Goal: Task Accomplishment & Management: Use online tool/utility

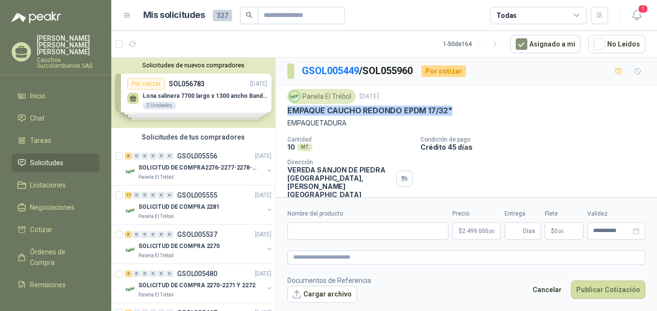
scroll to position [19, 0]
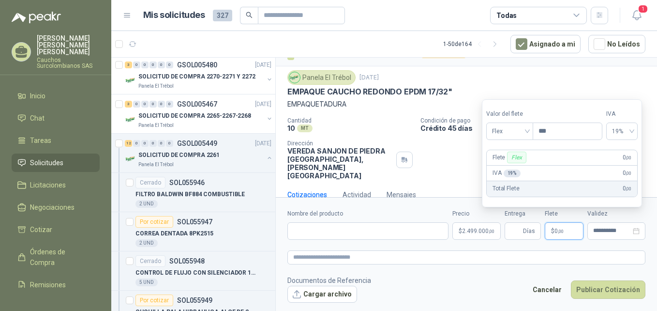
click at [558, 231] on span ",00" at bounding box center [561, 230] width 6 height 5
type input "********"
click at [576, 75] on div "Panela El Trébol [DATE]" at bounding box center [466, 77] width 358 height 15
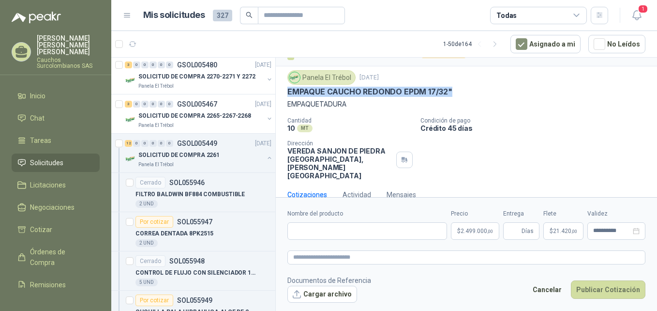
drag, startPoint x: 451, startPoint y: 91, endPoint x: 286, endPoint y: 96, distance: 164.5
click at [286, 96] on div "Panela El Trébol [DATE] EMPAQUE CAUCHO REDONDO EPDM 17/32" EMPAQUETADURA Cantid…" at bounding box center [466, 124] width 381 height 117
copy p "EMPAQUE CAUCHO REDONDO EPDM 17/32""
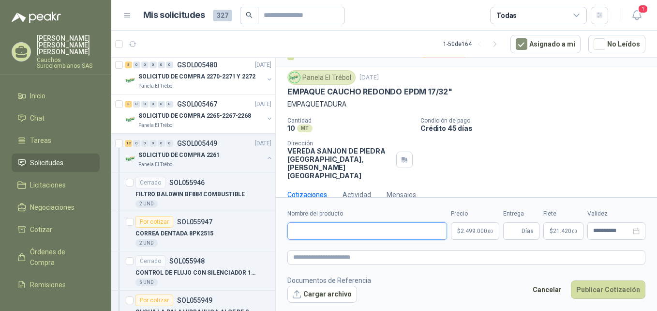
click at [333, 235] on input "Nombre del producto" at bounding box center [367, 230] width 160 height 17
paste input "**********"
type input "**********"
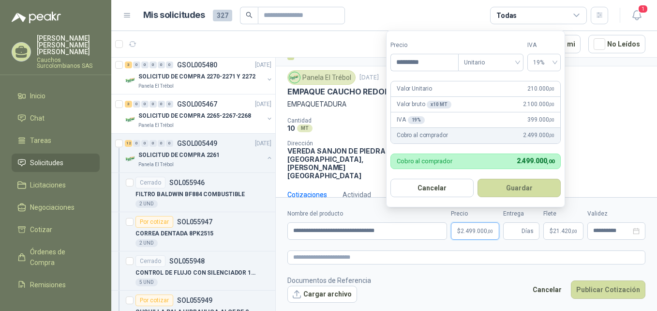
click at [472, 231] on span "2.499.000 ,00" at bounding box center [477, 231] width 32 height 6
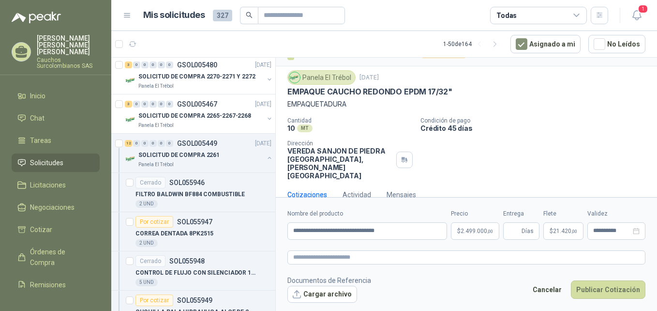
click at [602, 132] on p "Crédito 45 días" at bounding box center [536, 128] width 233 height 8
click at [357, 260] on textarea at bounding box center [466, 257] width 358 height 14
paste textarea "**********"
type textarea "**********"
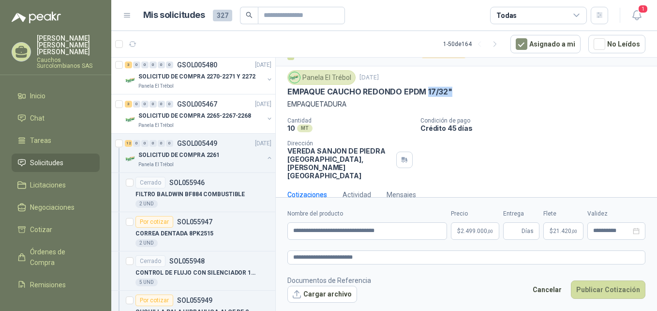
drag, startPoint x: 450, startPoint y: 89, endPoint x: 426, endPoint y: 91, distance: 24.7
click at [426, 91] on p "EMPAQUE CAUCHO REDONDO EPDM 17/32"" at bounding box center [369, 92] width 165 height 10
copy p "17/32""
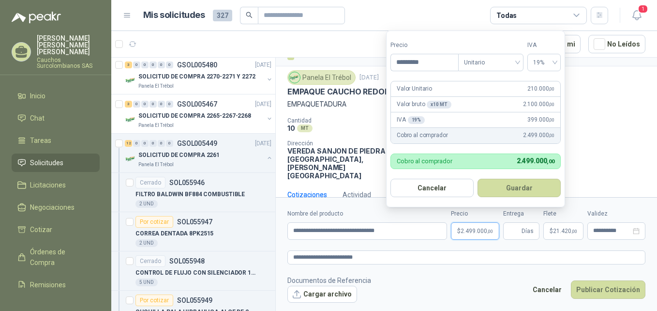
click at [472, 231] on span "2.499.000 ,00" at bounding box center [477, 231] width 32 height 6
click at [531, 90] on span "210.000 ,00" at bounding box center [540, 88] width 27 height 9
click at [406, 60] on input "*********" at bounding box center [424, 62] width 67 height 16
type input "*********"
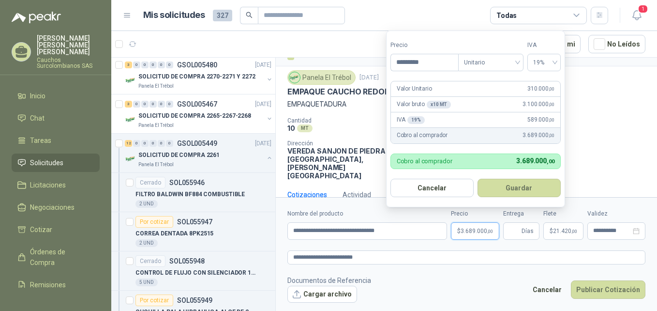
click at [457, 39] on form "Precio ********* Tipo Unitario IVA 19% Valor Unitario 310.000 ,00 Valor bruto x…" at bounding box center [475, 118] width 179 height 177
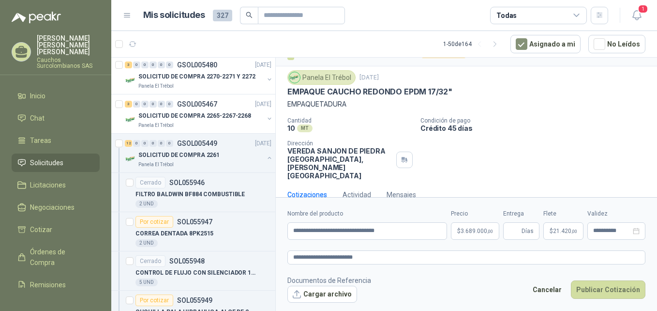
click at [597, 82] on div "Panela El Trébol [DATE]" at bounding box center [466, 77] width 358 height 15
click at [610, 233] on input "**********" at bounding box center [612, 230] width 38 height 6
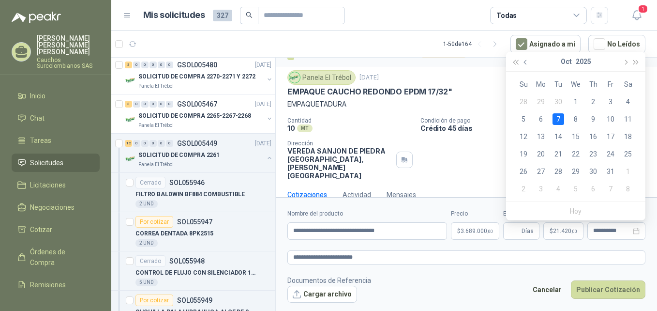
click at [525, 64] on button "button" at bounding box center [526, 61] width 11 height 19
type input "**********"
click at [559, 168] on div "30" at bounding box center [558, 171] width 12 height 12
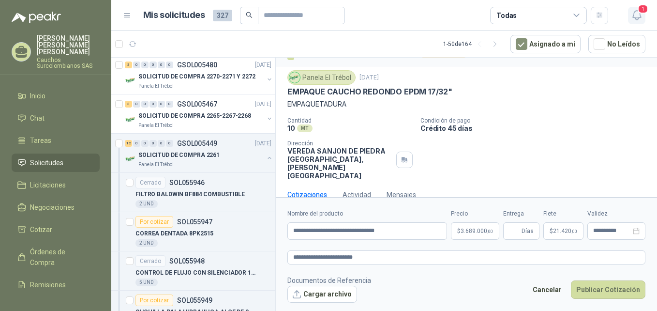
click at [634, 20] on icon "button" at bounding box center [637, 15] width 12 height 12
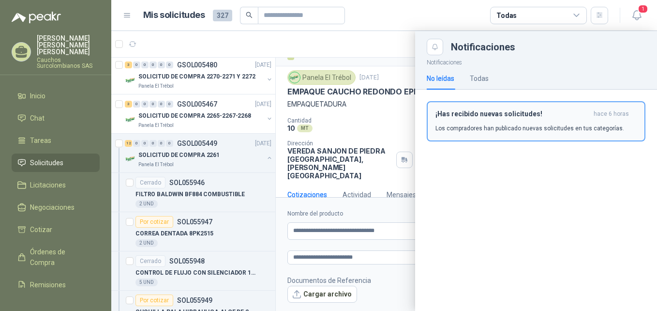
click at [564, 128] on p "Los compradores han publicado nuevas solicitudes en tus categorías." at bounding box center [529, 128] width 189 height 9
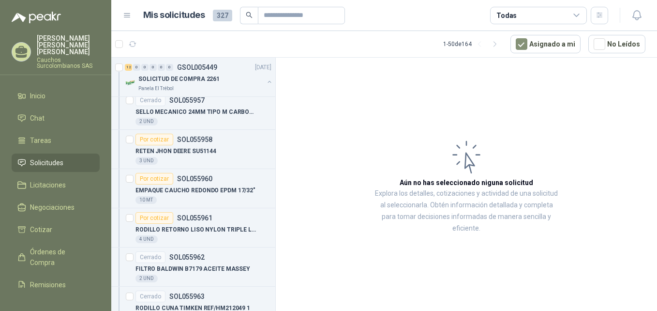
scroll to position [576, 0]
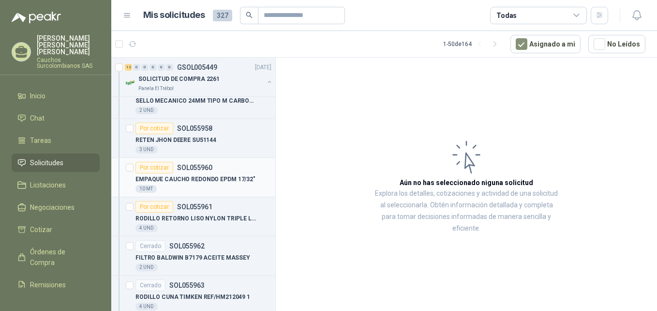
click at [243, 174] on div "EMPAQUE CAUCHO REDONDO EPDM 17/32"" at bounding box center [203, 179] width 136 height 12
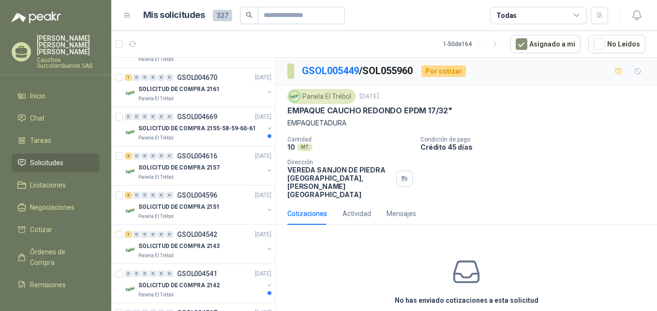
scroll to position [2167, 0]
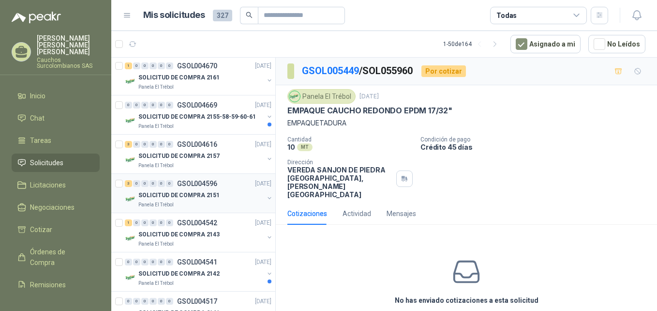
click at [203, 188] on div "3 0 0 0 0 0 GSOL004596 [DATE]" at bounding box center [199, 184] width 149 height 12
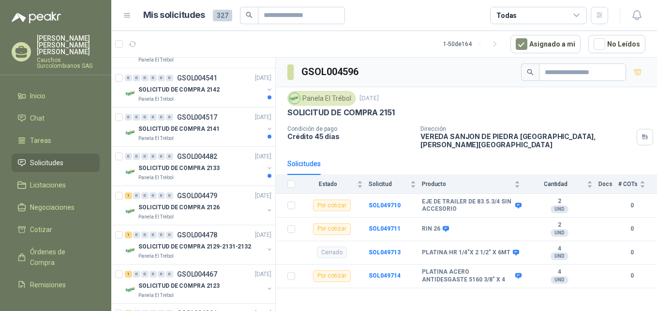
scroll to position [2357, 0]
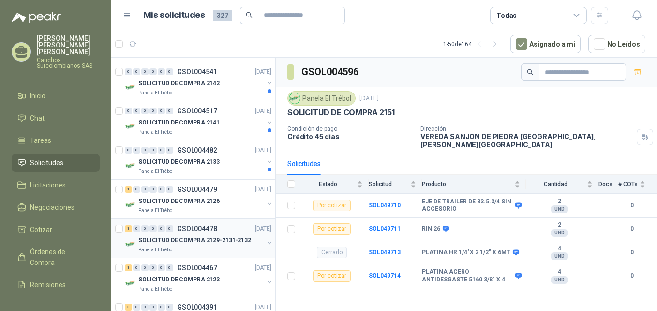
click at [212, 242] on p "SOLICITUD DE COMPRA 2129-2131-2132" at bounding box center [194, 240] width 113 height 9
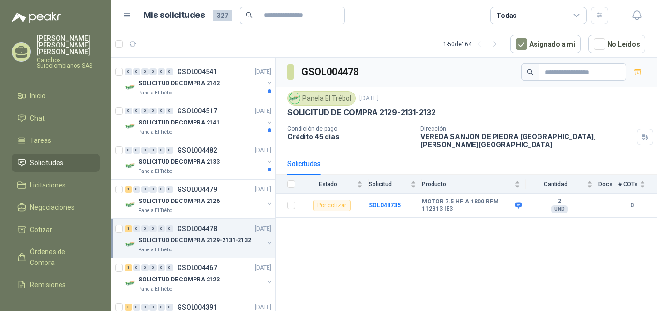
scroll to position [2455, 0]
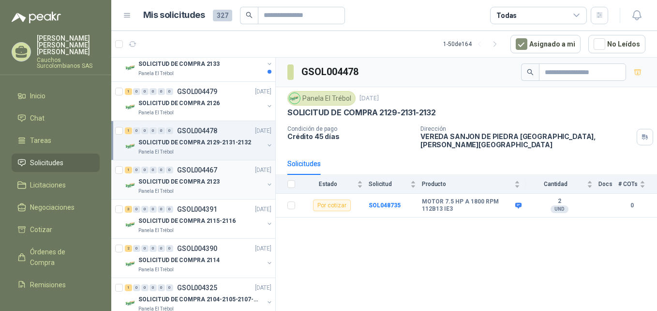
click at [208, 180] on p "SOLICITUD DE COMPRA 2123" at bounding box center [178, 181] width 81 height 9
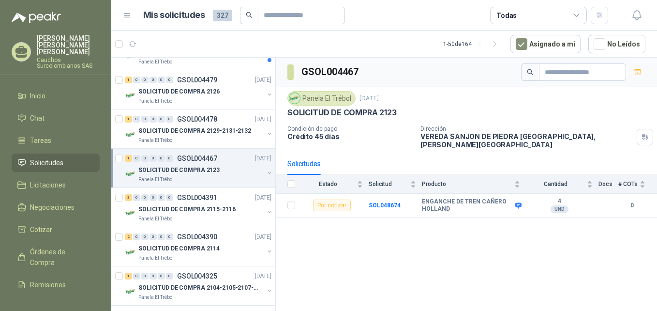
scroll to position [2472, 0]
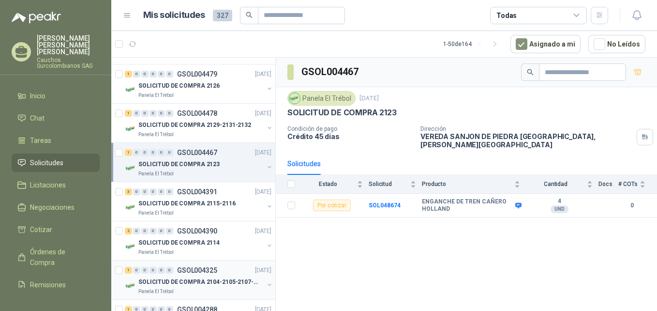
click at [206, 276] on div "SOLICITUD DE COMPRA 2104-2105-2107-2110" at bounding box center [200, 282] width 125 height 12
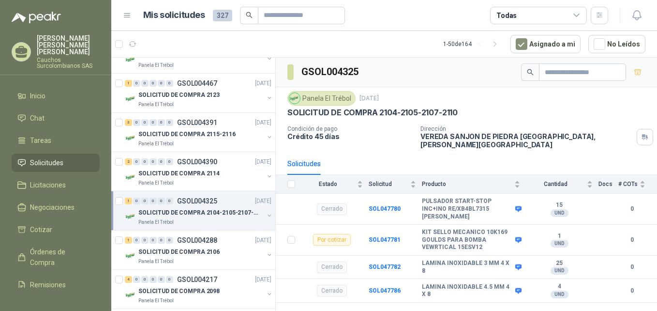
scroll to position [2552, 0]
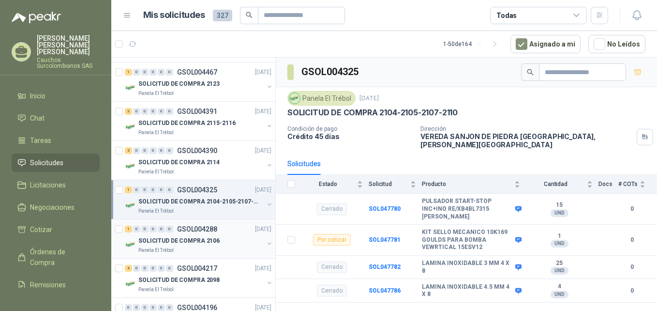
click at [208, 242] on p "SOLICITUD DE COMPRA 2106" at bounding box center [178, 240] width 81 height 9
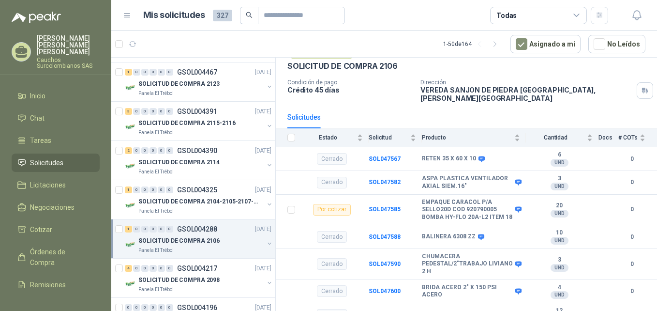
scroll to position [50, 0]
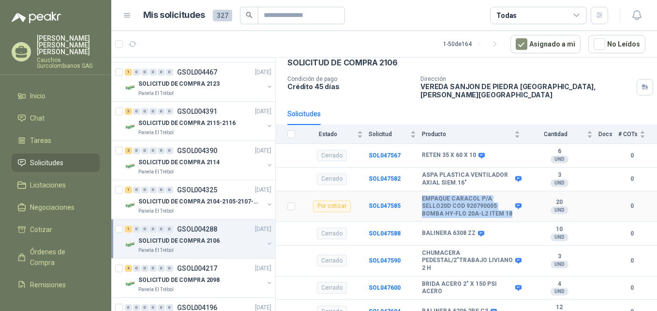
drag, startPoint x: 430, startPoint y: 216, endPoint x: 422, endPoint y: 193, distance: 24.6
click at [422, 195] on b "EMPAQUE CARACOL P/A SELLO20D COD 920790005 BOMBA HY-FLO 20A-L2 ITEM 18" at bounding box center [467, 206] width 91 height 23
copy b "EMPAQUE CARACOL P/A SELLO20D COD 920790005 BOMBA HY-FLO 20A-L2 ITEM 18"
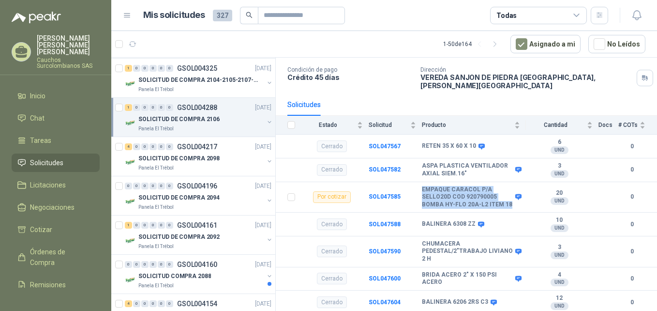
scroll to position [2679, 0]
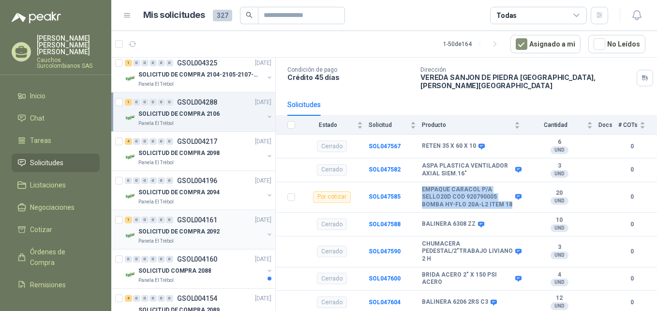
click at [208, 234] on p "SOLICITUD DE COMPRA 2092" at bounding box center [178, 231] width 81 height 9
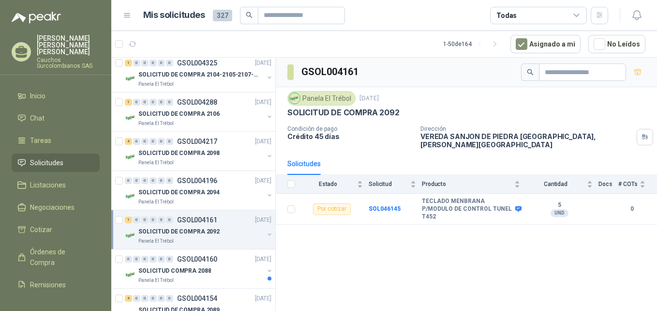
scroll to position [2714, 0]
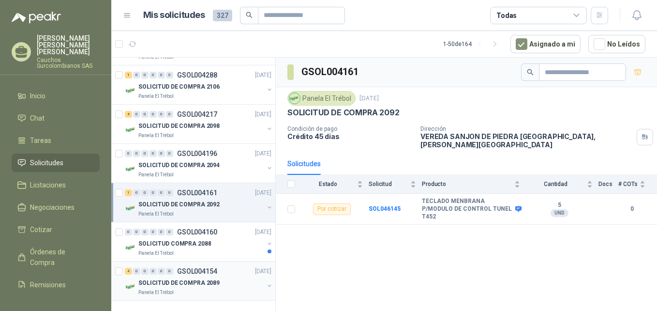
click at [211, 288] on div "Panela El Trébol" at bounding box center [200, 292] width 125 height 8
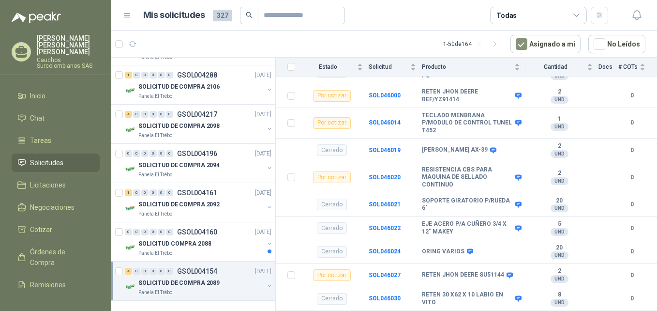
scroll to position [146, 0]
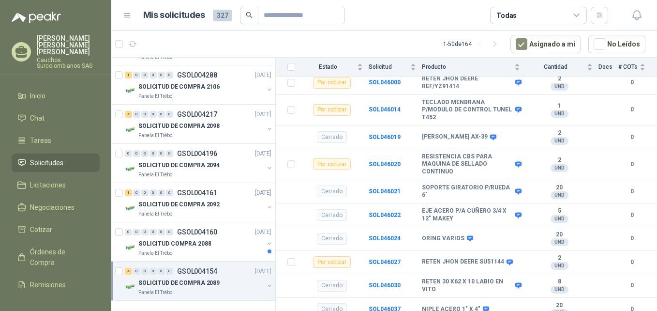
click at [214, 278] on p "SOLICITUD DE COMPRA 2089" at bounding box center [178, 282] width 81 height 9
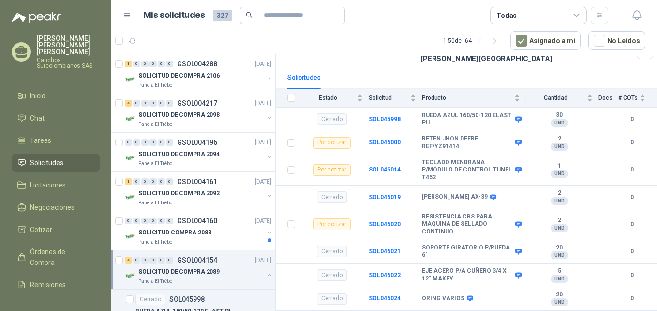
scroll to position [85, 0]
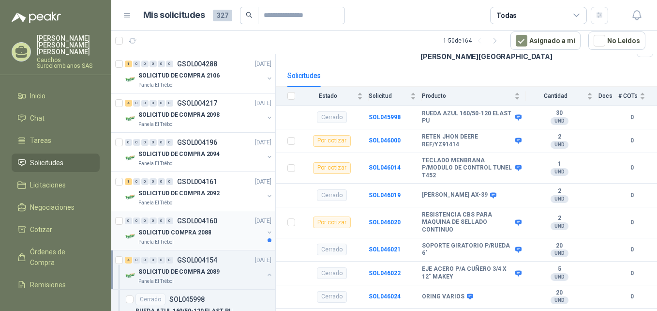
click at [217, 237] on div "SOLICITUD COMPRA 2088" at bounding box center [200, 232] width 125 height 12
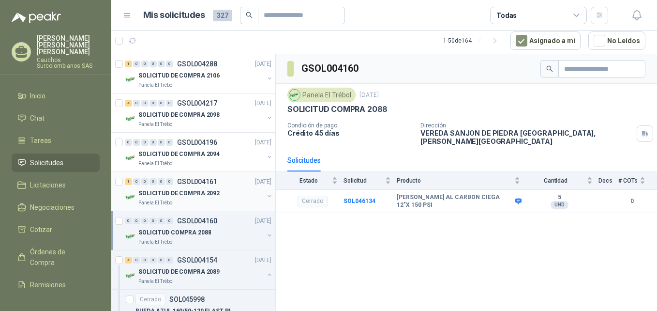
click at [209, 198] on div "SOLICITUD DE COMPRA 2092" at bounding box center [200, 193] width 125 height 12
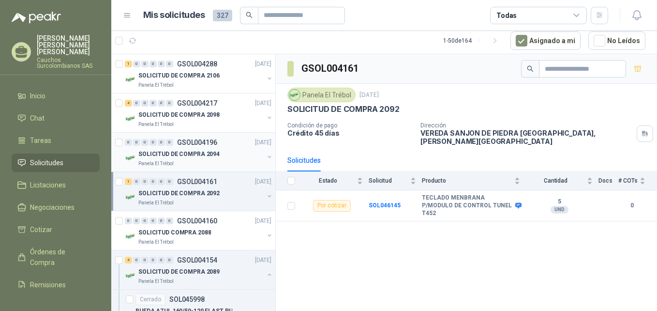
click at [212, 149] on div "SOLICITUD DE COMPRA 2094" at bounding box center [200, 154] width 125 height 12
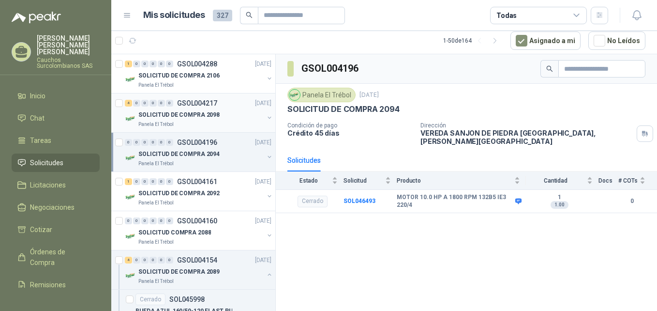
click at [217, 126] on div "Panela El Trébol" at bounding box center [200, 124] width 125 height 8
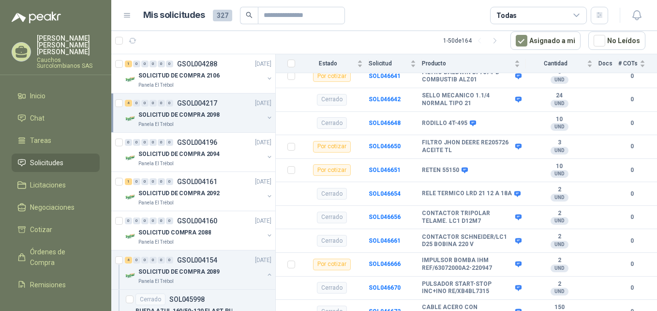
scroll to position [128, 0]
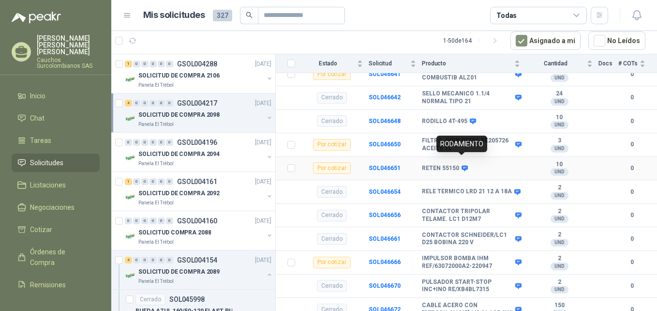
click at [463, 164] on icon at bounding box center [464, 167] width 7 height 7
drag, startPoint x: 458, startPoint y: 161, endPoint x: 422, endPoint y: 161, distance: 35.8
click at [422, 164] on div "RETEN 55150" at bounding box center [444, 168] width 45 height 8
copy div "RETEN 55150"
